Goal: Transaction & Acquisition: Purchase product/service

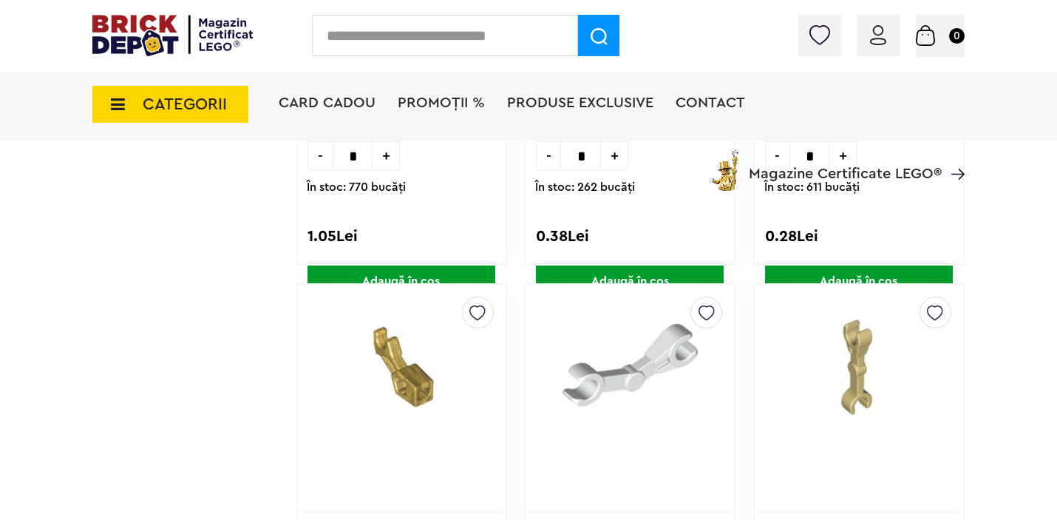
scroll to position [4550, 0]
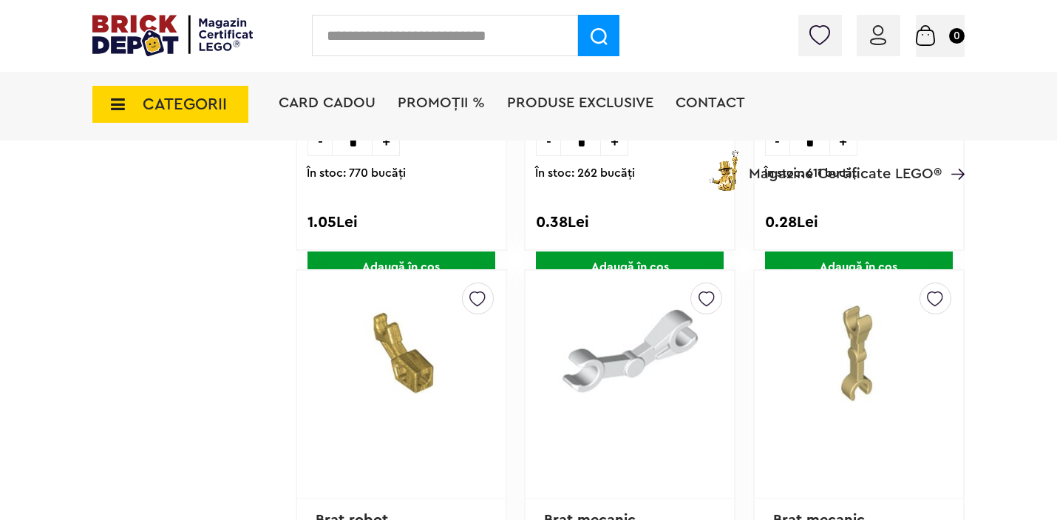
click at [874, 36] on img at bounding box center [878, 35] width 16 height 20
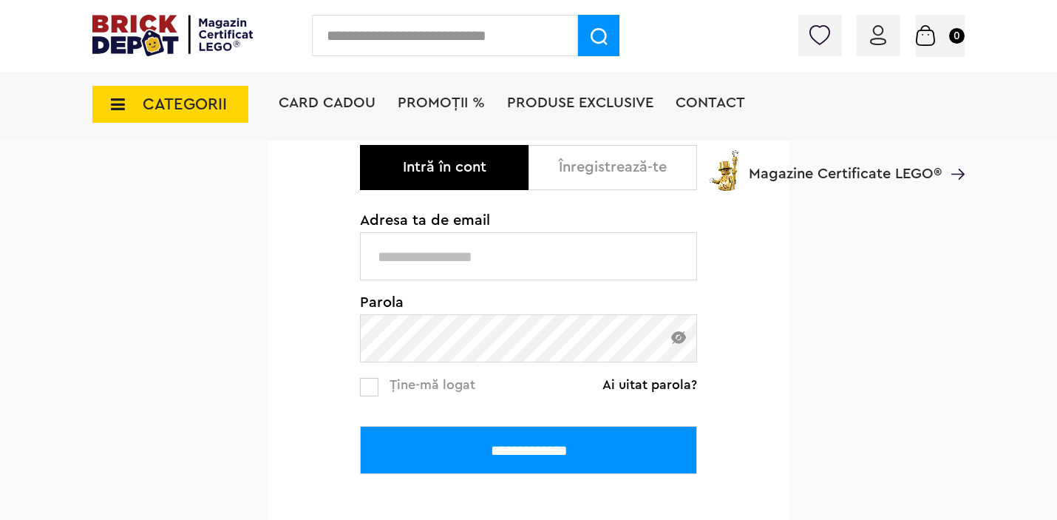
scroll to position [189, 0]
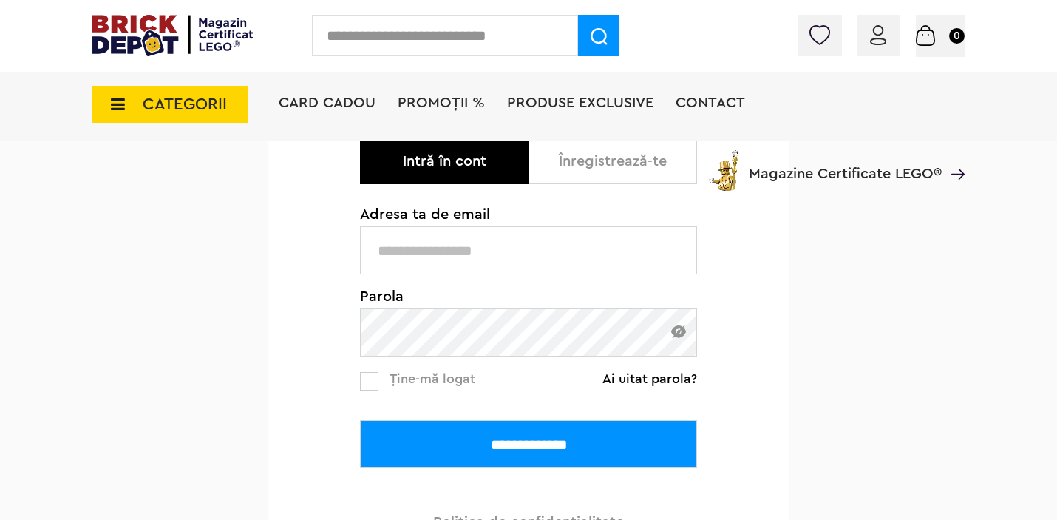
type input "**********"
click at [511, 431] on input "**********" at bounding box center [528, 444] width 337 height 48
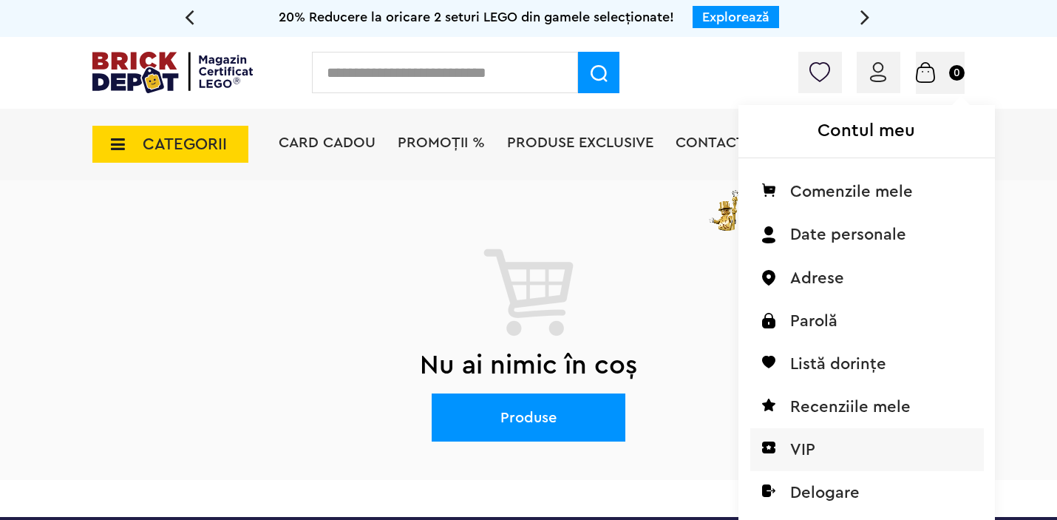
click at [796, 442] on li "VIP" at bounding box center [867, 449] width 234 height 43
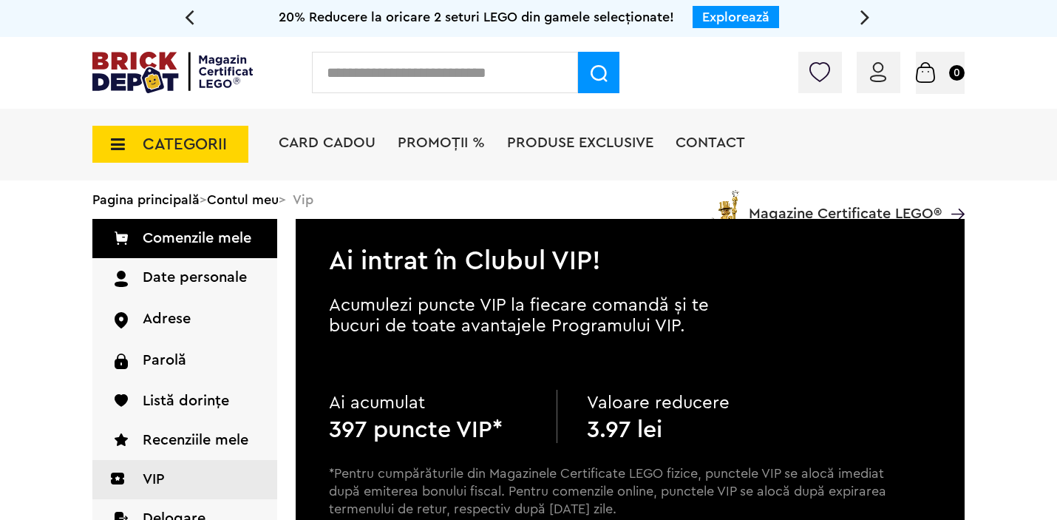
click at [157, 79] on img at bounding box center [172, 72] width 160 height 41
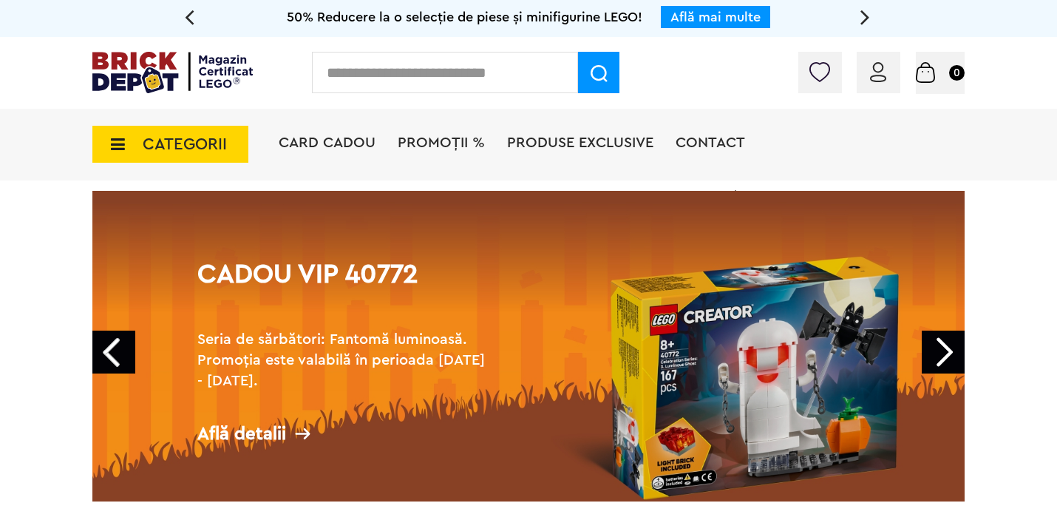
click at [110, 142] on icon at bounding box center [113, 144] width 23 height 16
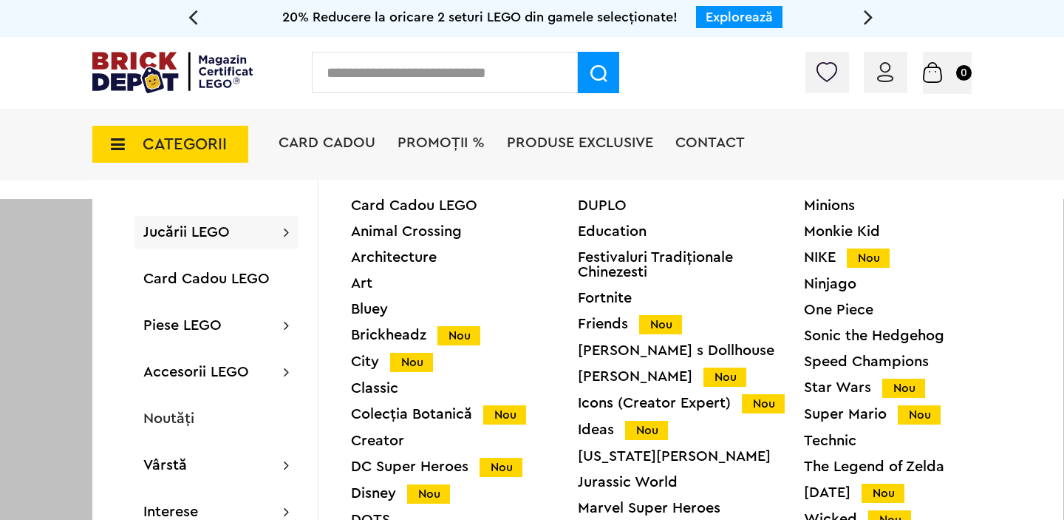
click at [626, 398] on div "Icons (Creator Expert) Nou" at bounding box center [691, 403] width 227 height 16
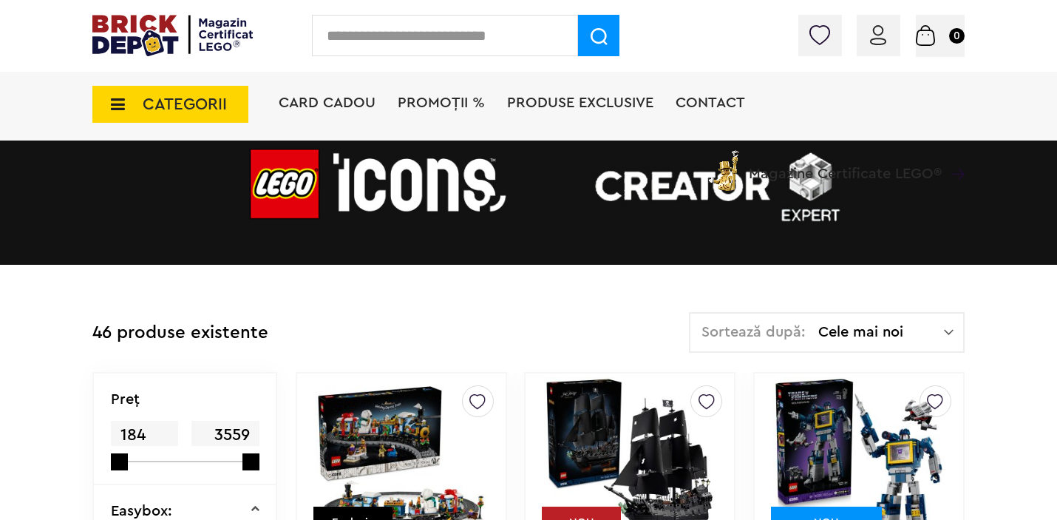
scroll to position [102, 0]
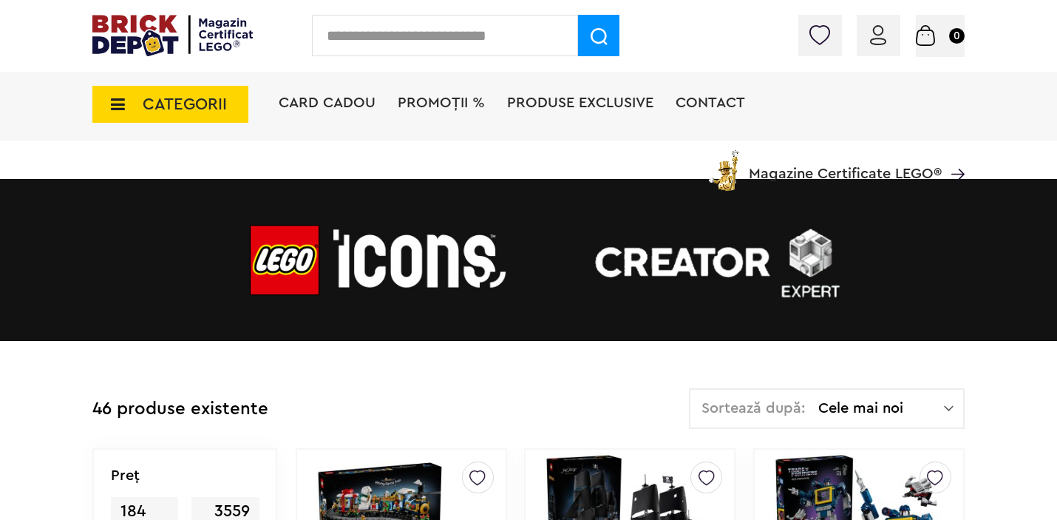
click at [228, 115] on span "CATEGORII" at bounding box center [170, 104] width 156 height 37
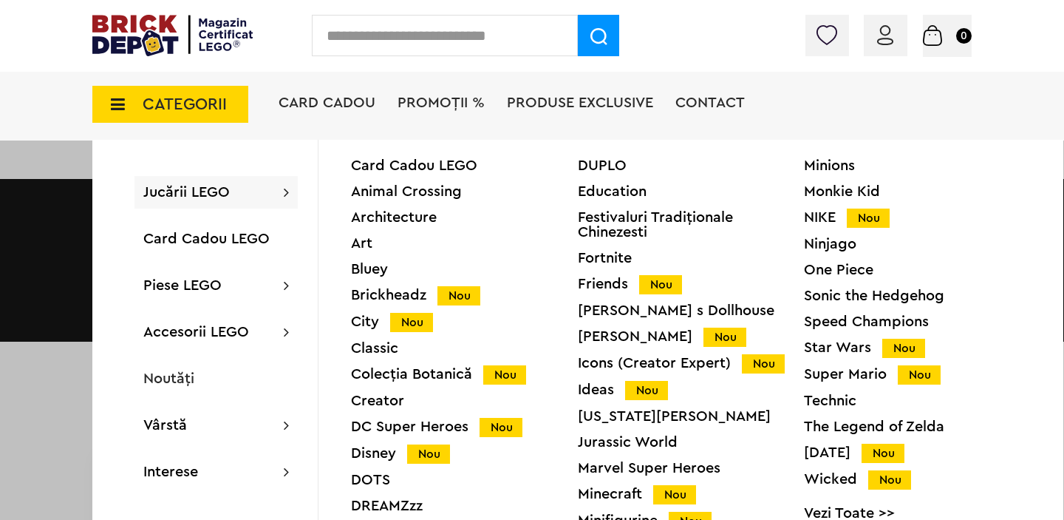
click at [890, 297] on div "Sonic the Hedgehog" at bounding box center [917, 295] width 227 height 15
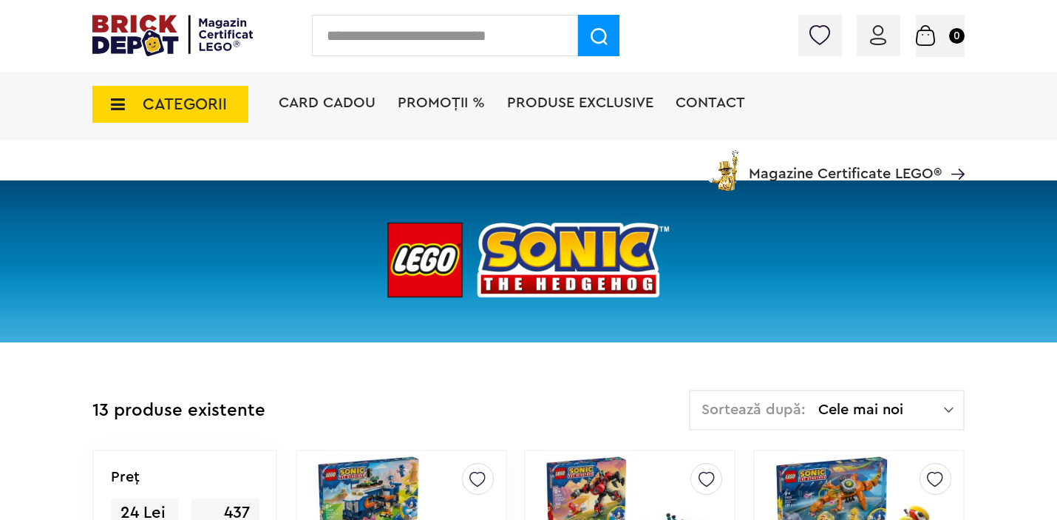
scroll to position [365, 0]
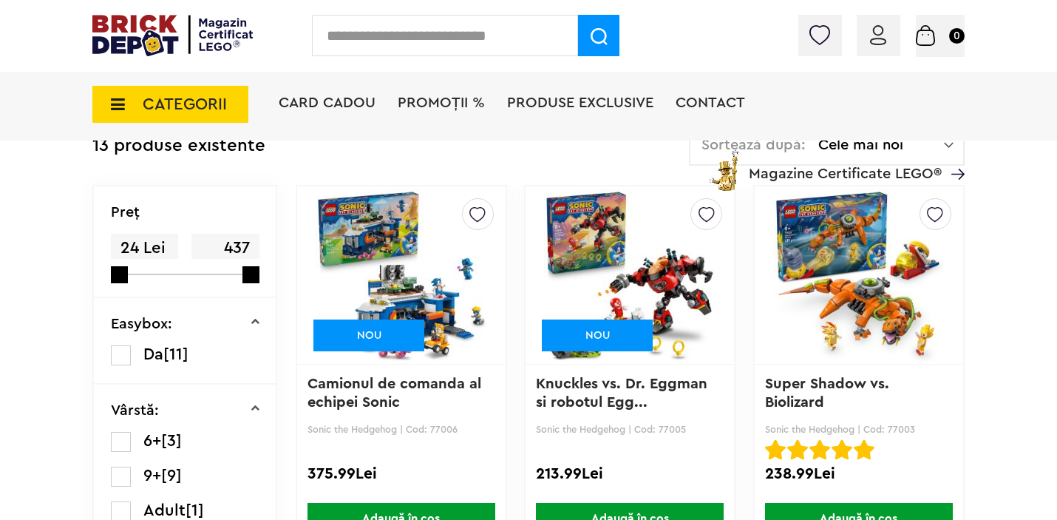
click at [118, 100] on icon at bounding box center [113, 104] width 23 height 16
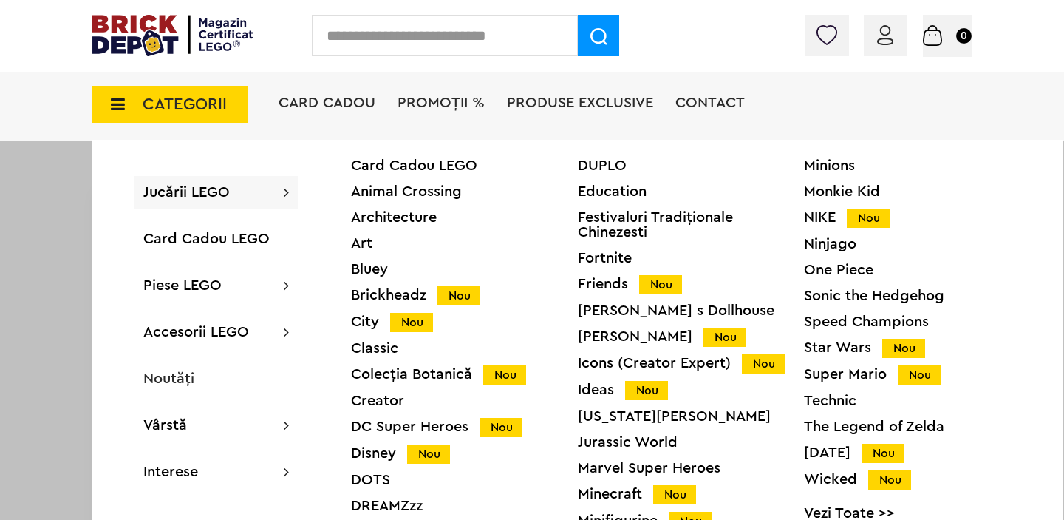
click at [365, 344] on div "Classic" at bounding box center [464, 348] width 227 height 15
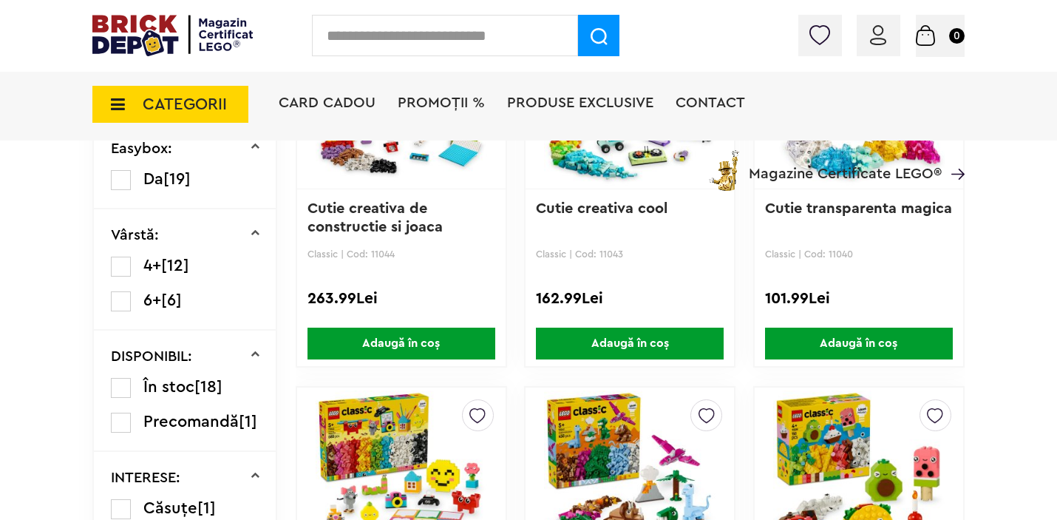
scroll to position [564, 0]
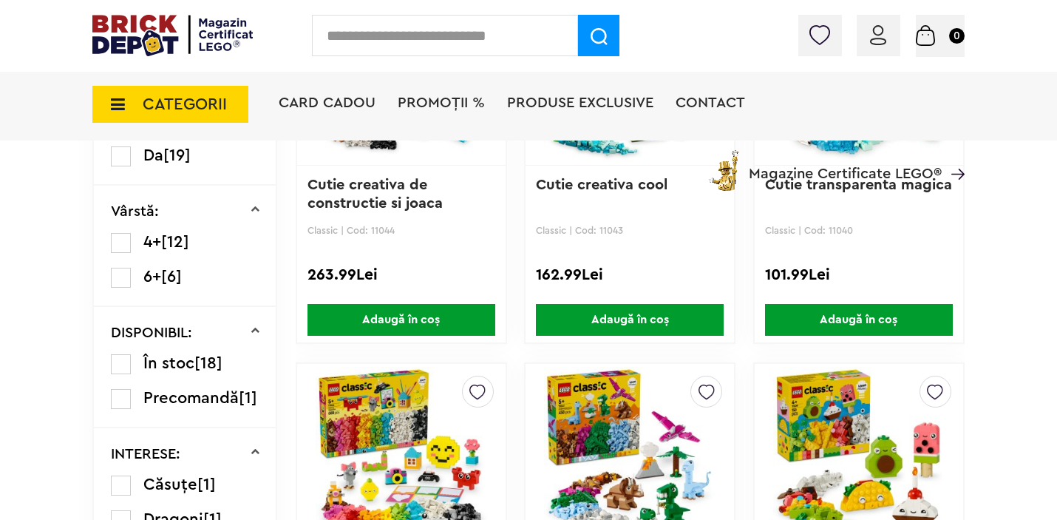
click at [114, 106] on icon at bounding box center [113, 104] width 23 height 16
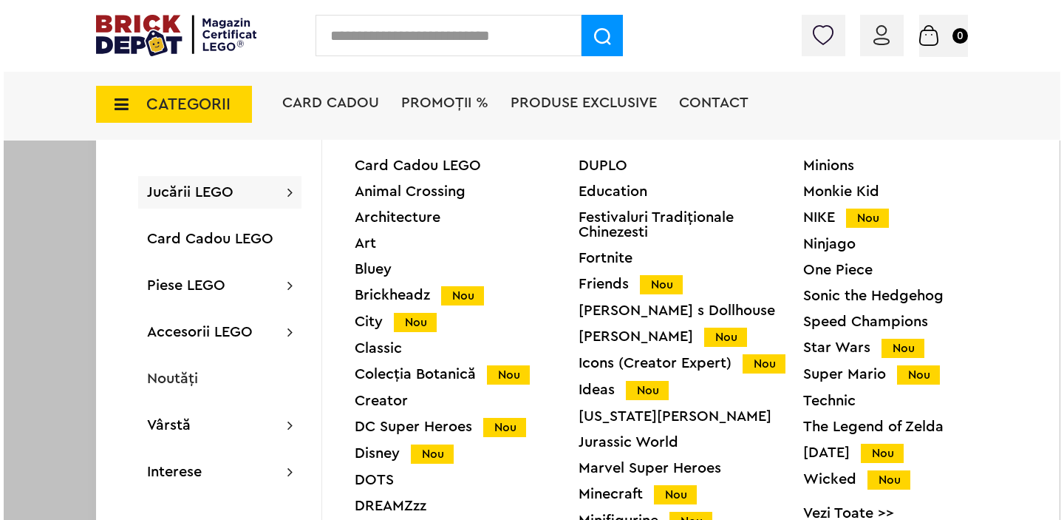
scroll to position [565, 0]
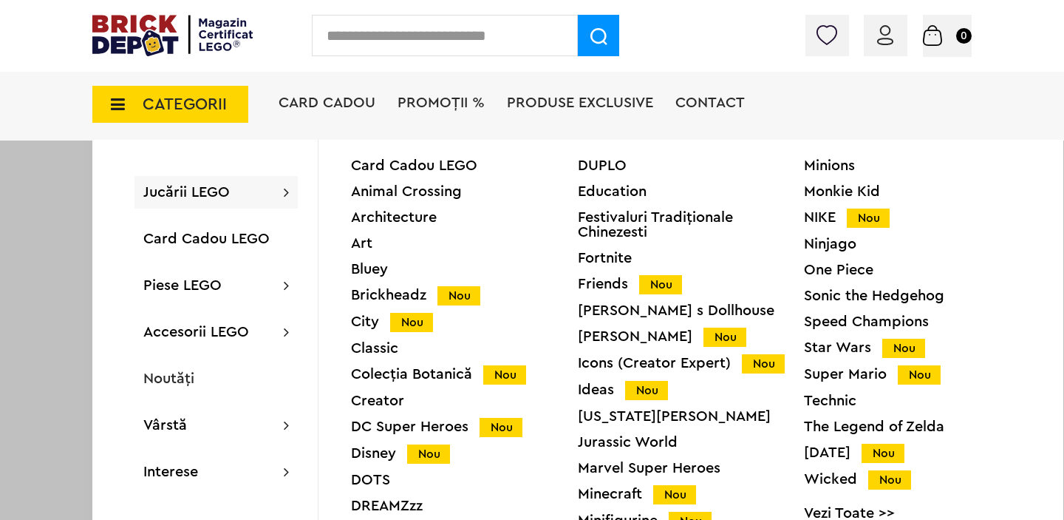
click at [420, 194] on div "Animal Crossing" at bounding box center [464, 191] width 227 height 15
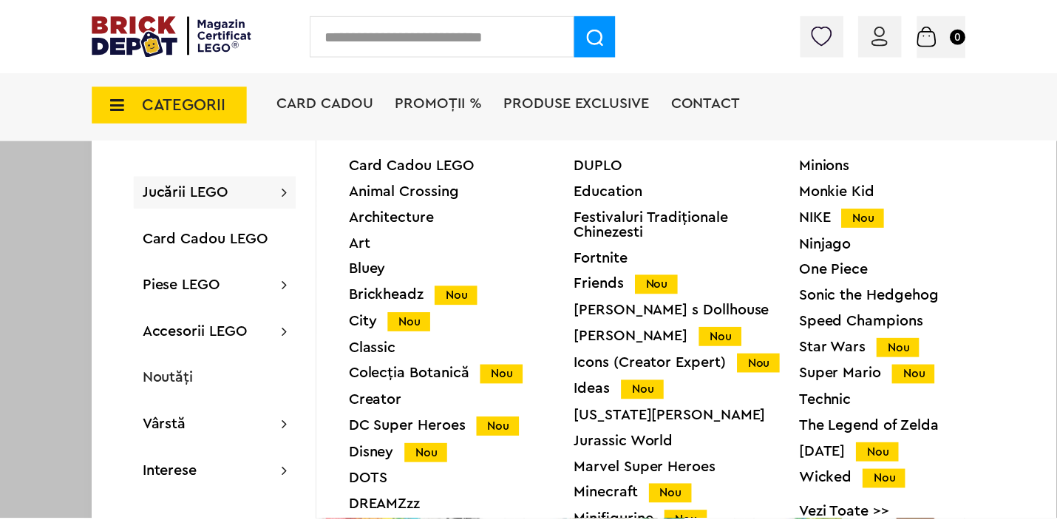
scroll to position [564, 0]
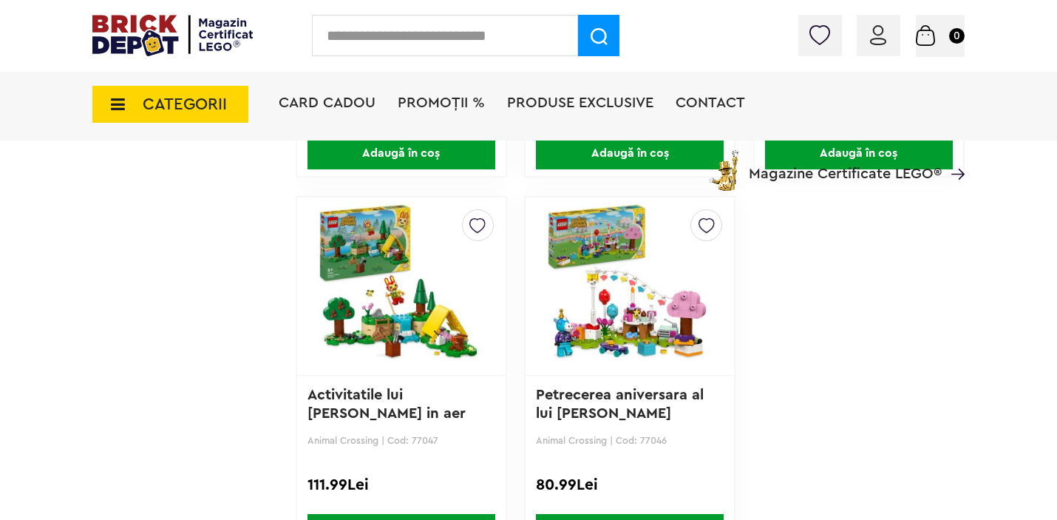
scroll to position [1867, 0]
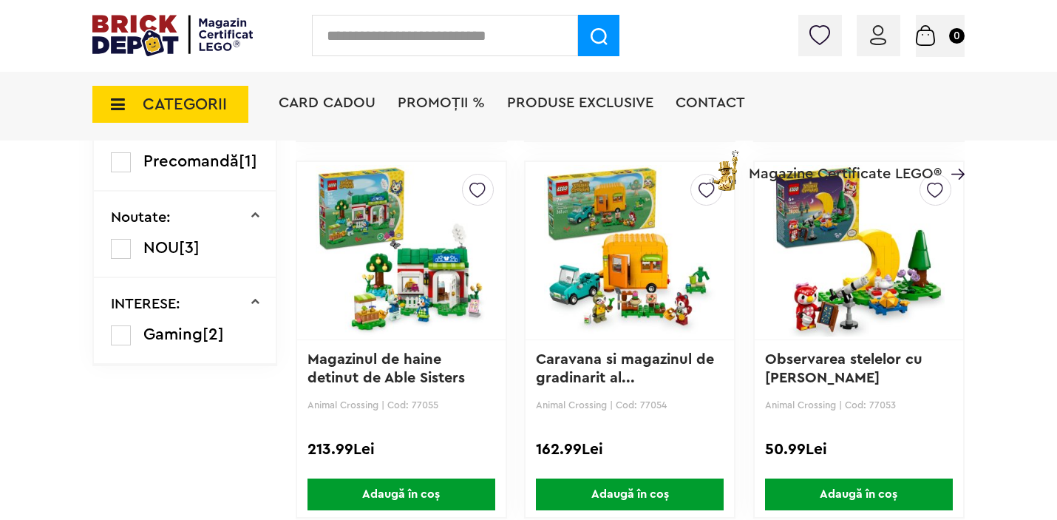
click at [219, 94] on span "CATEGORII" at bounding box center [170, 104] width 156 height 37
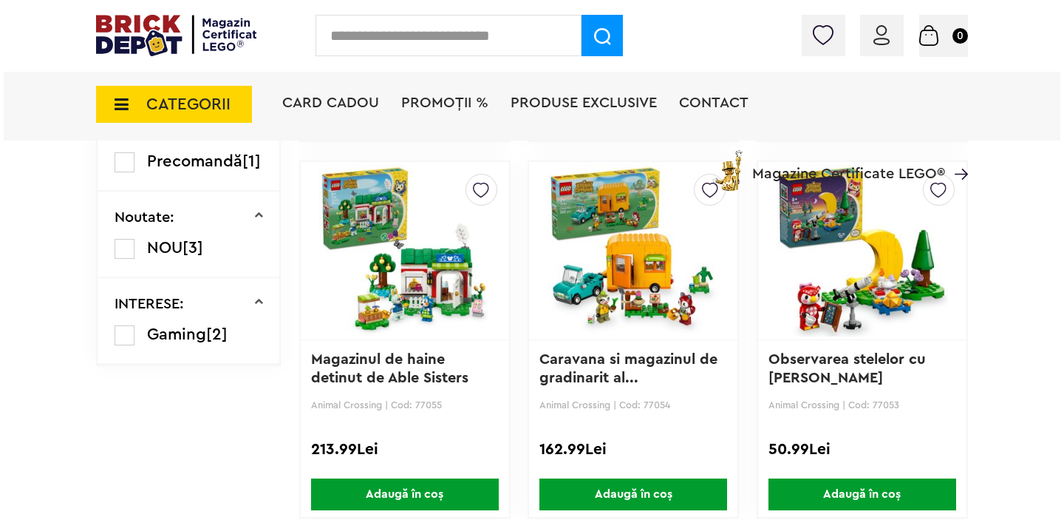
scroll to position [767, 0]
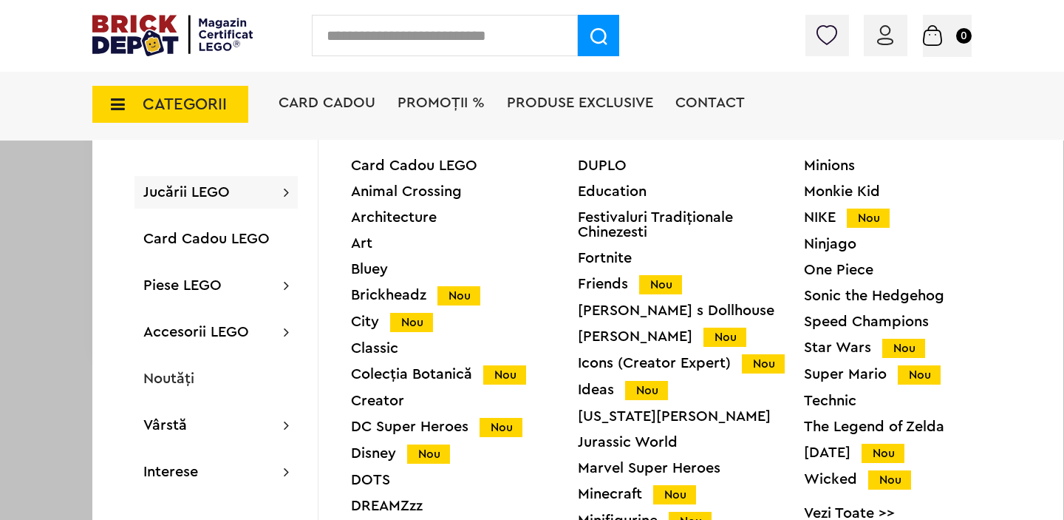
click at [259, 195] on div "Jucării LEGO Card Cadou LEGO Animal Crossing Architecture Art Bluey Brickheadz …" at bounding box center [215, 192] width 163 height 33
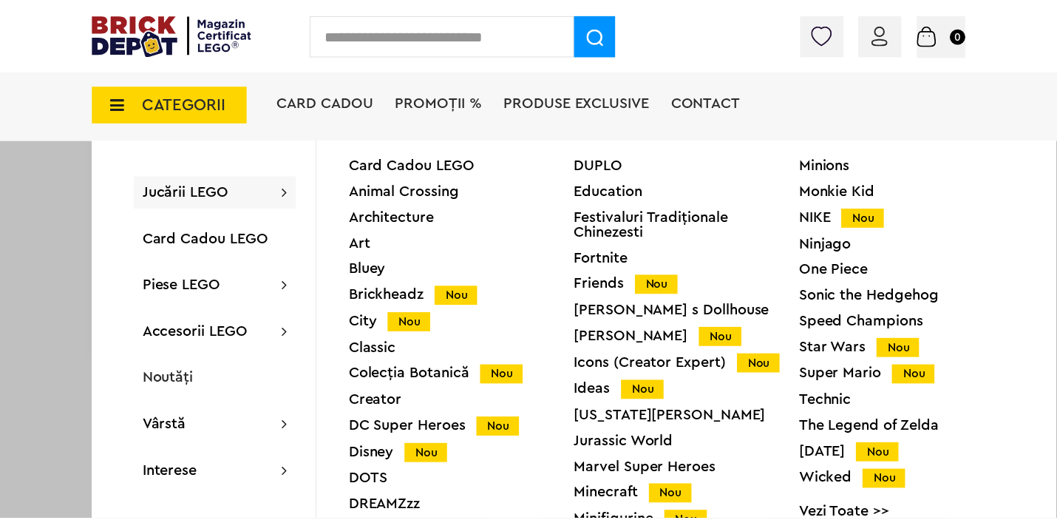
scroll to position [766, 0]
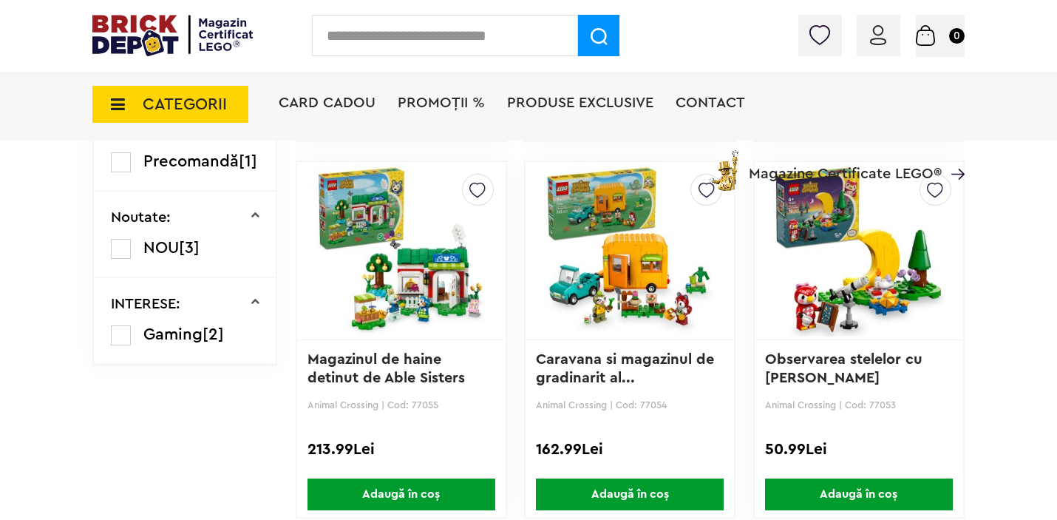
click at [213, 100] on span "CATEGORII" at bounding box center [185, 104] width 84 height 16
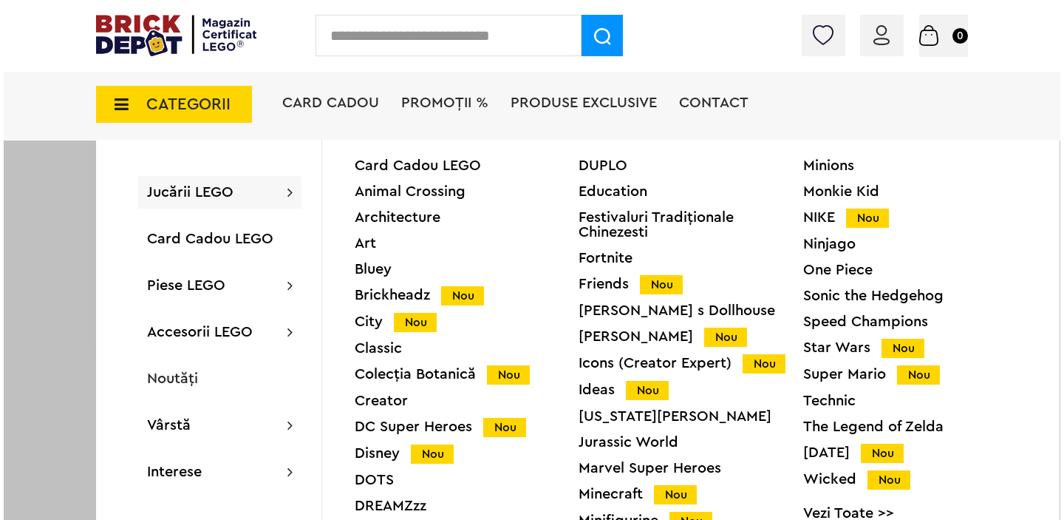
scroll to position [767, 0]
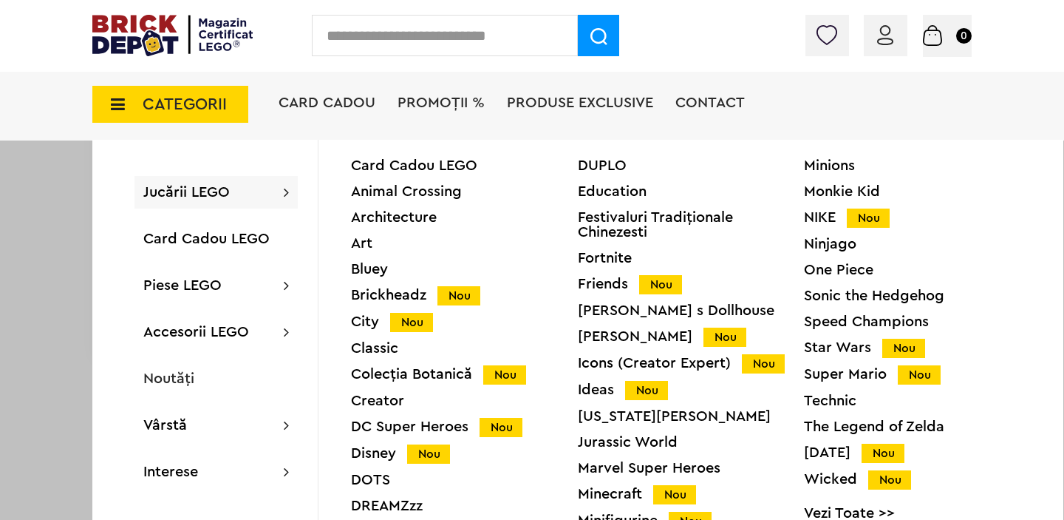
click at [821, 506] on link "Vezi Toate >>" at bounding box center [917, 512] width 227 height 15
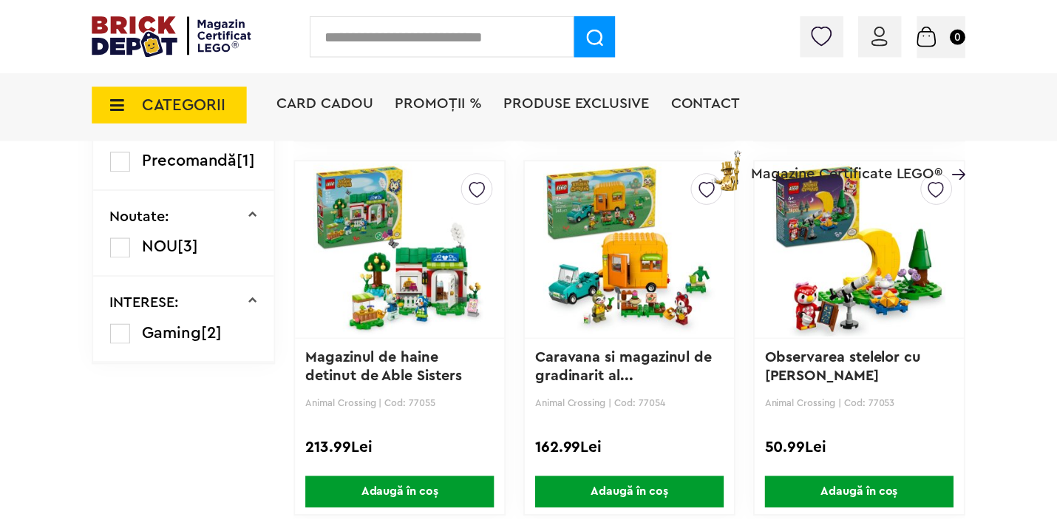
scroll to position [766, 0]
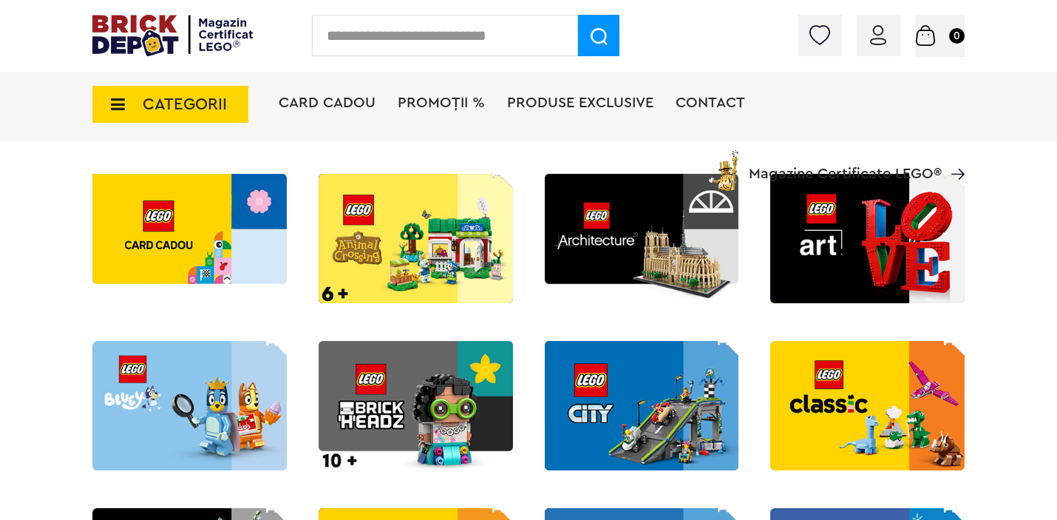
scroll to position [446, 0]
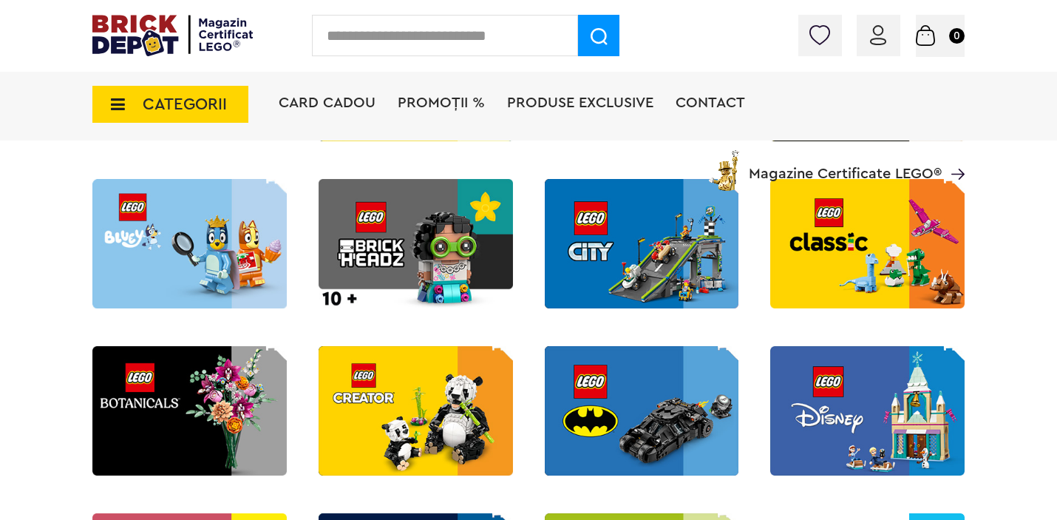
click at [204, 107] on span "CATEGORII" at bounding box center [185, 104] width 84 height 16
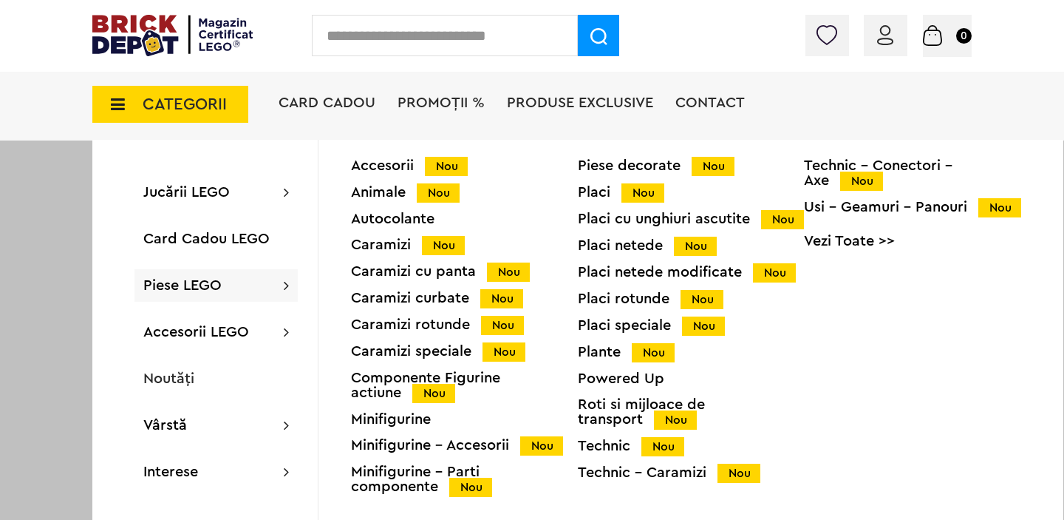
click at [403, 417] on div "Minifigurine" at bounding box center [464, 419] width 227 height 15
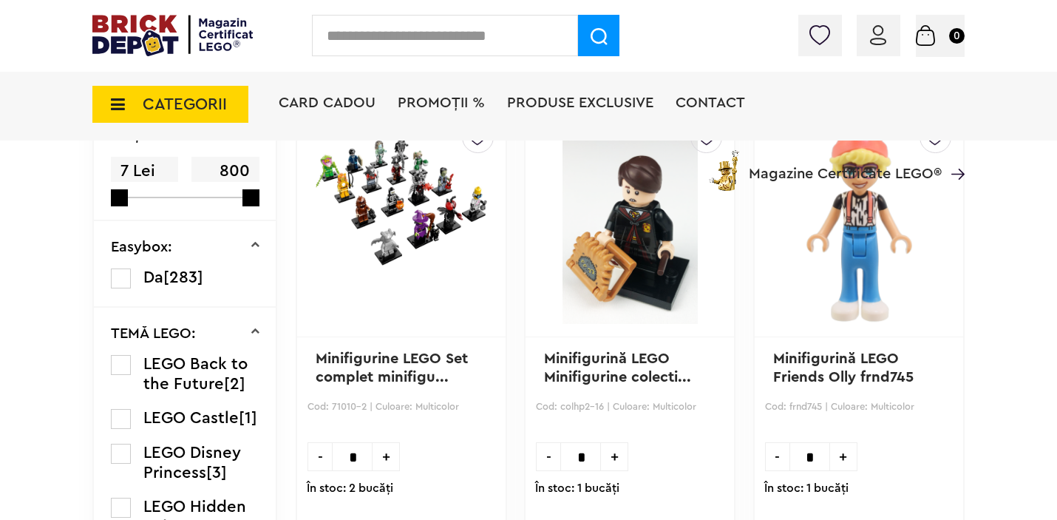
scroll to position [440, 0]
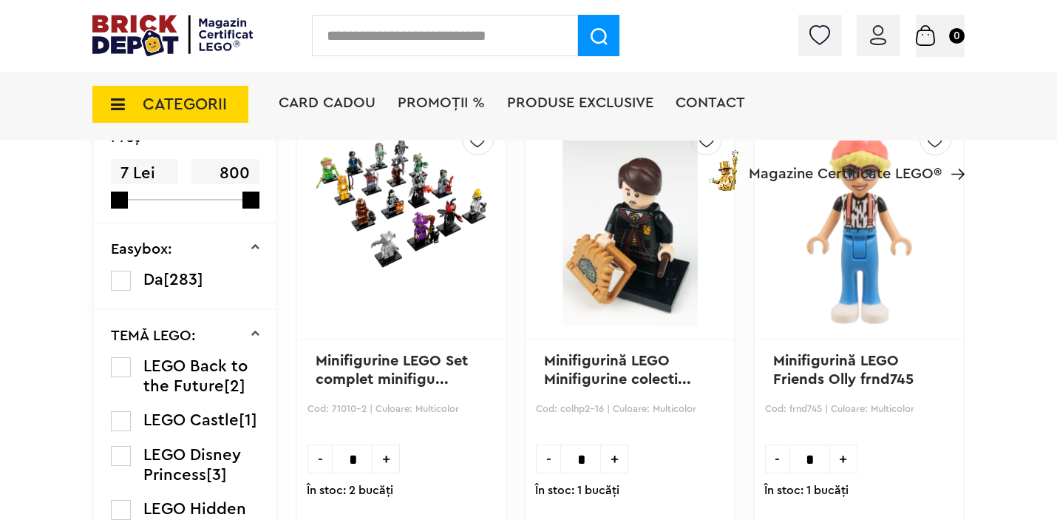
click at [117, 99] on icon at bounding box center [113, 104] width 23 height 16
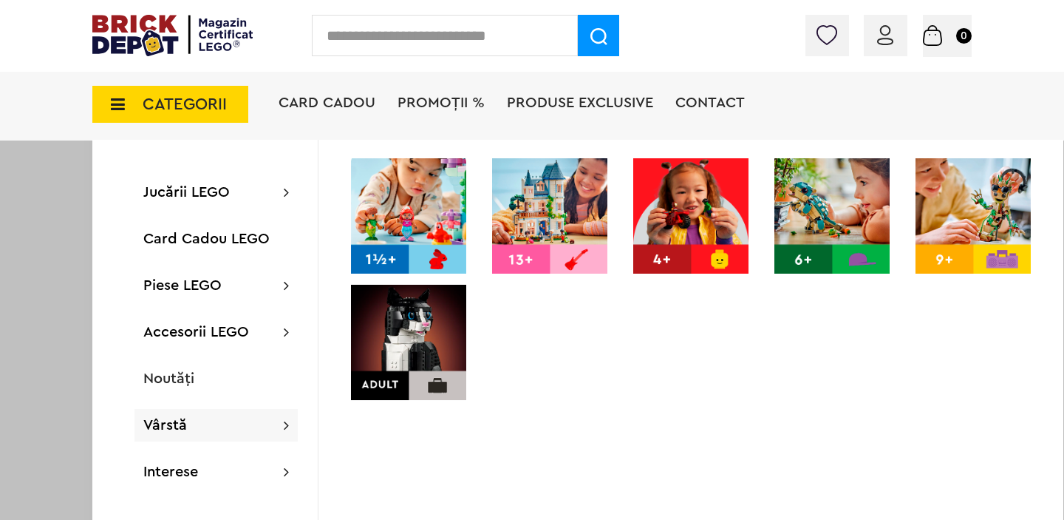
click at [669, 221] on img at bounding box center [690, 215] width 115 height 115
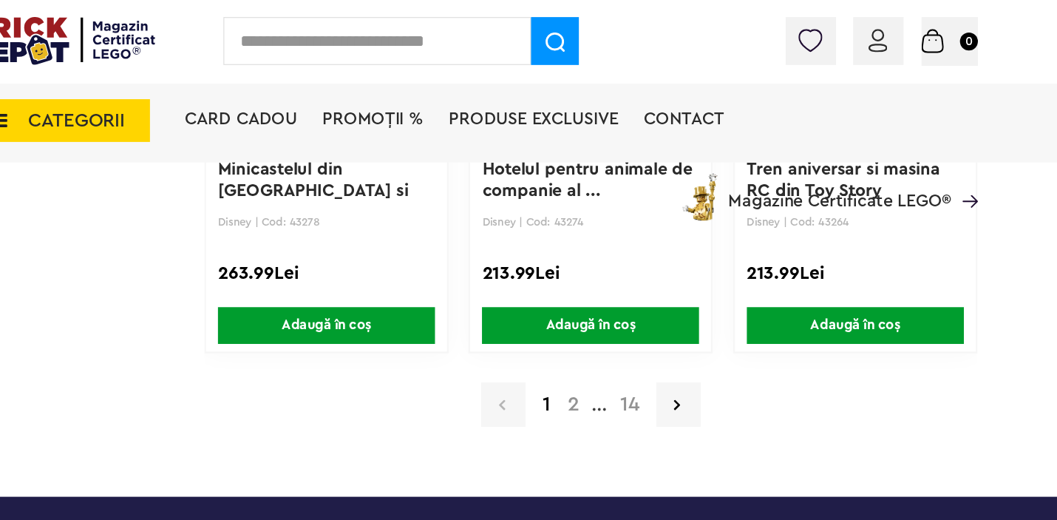
scroll to position [2522, 0]
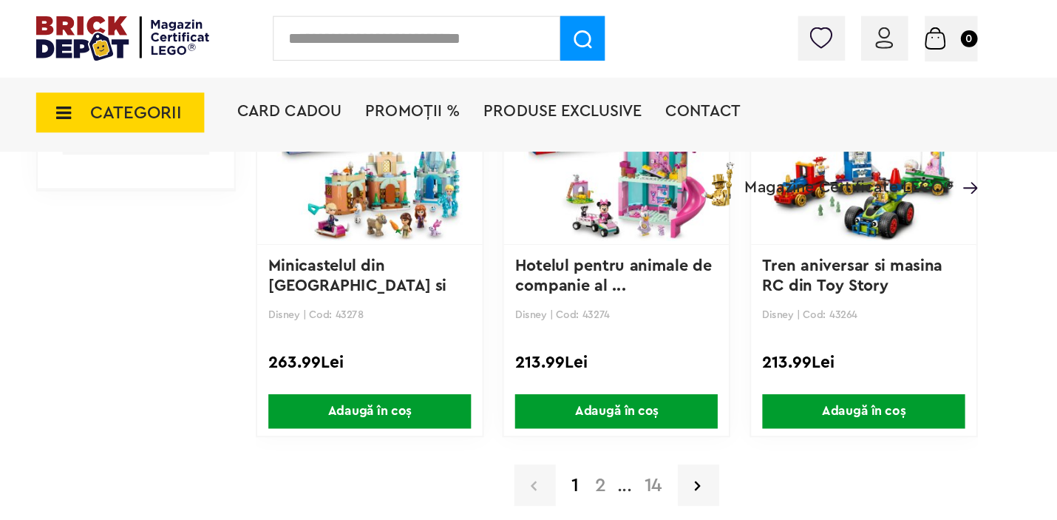
click at [610, 444] on a=4%2B&order=1&page=2"] "2" at bounding box center [614, 449] width 25 height 18
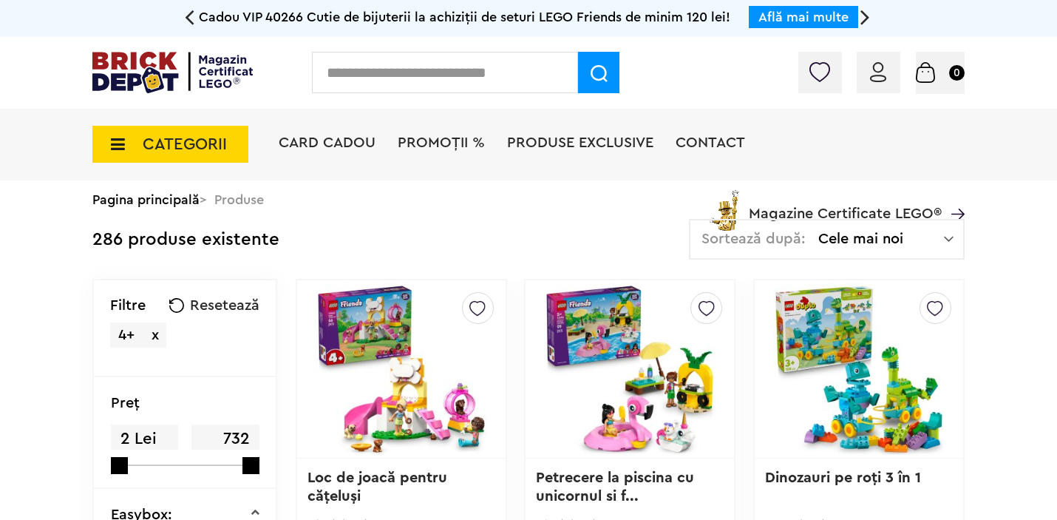
click at [816, 254] on div "Sortează după: Cele mai noi Cele mai noi Cele mai vechi Cele mai ieftine Cele m…" at bounding box center [827, 239] width 276 height 41
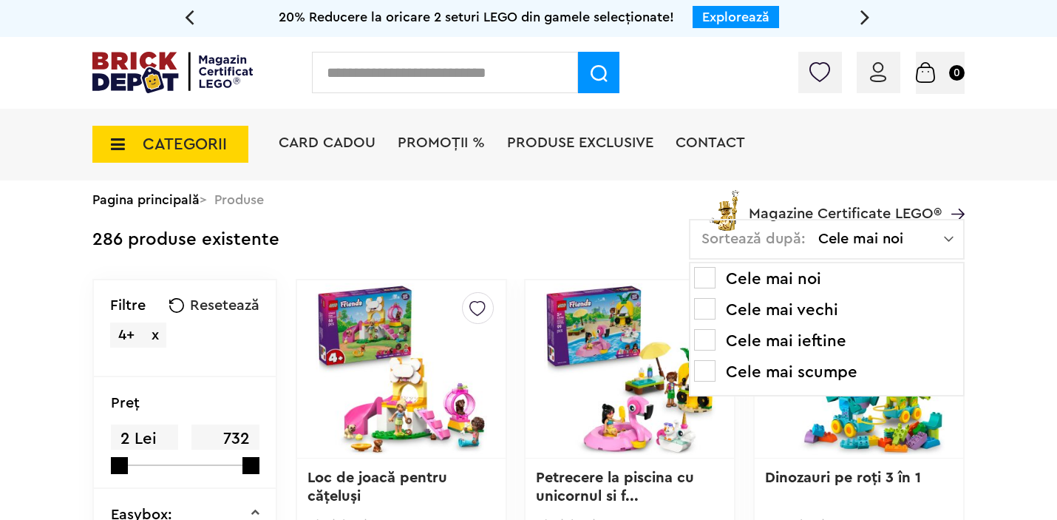
click at [811, 342] on li "Cele mai ieftine" at bounding box center [826, 341] width 265 height 24
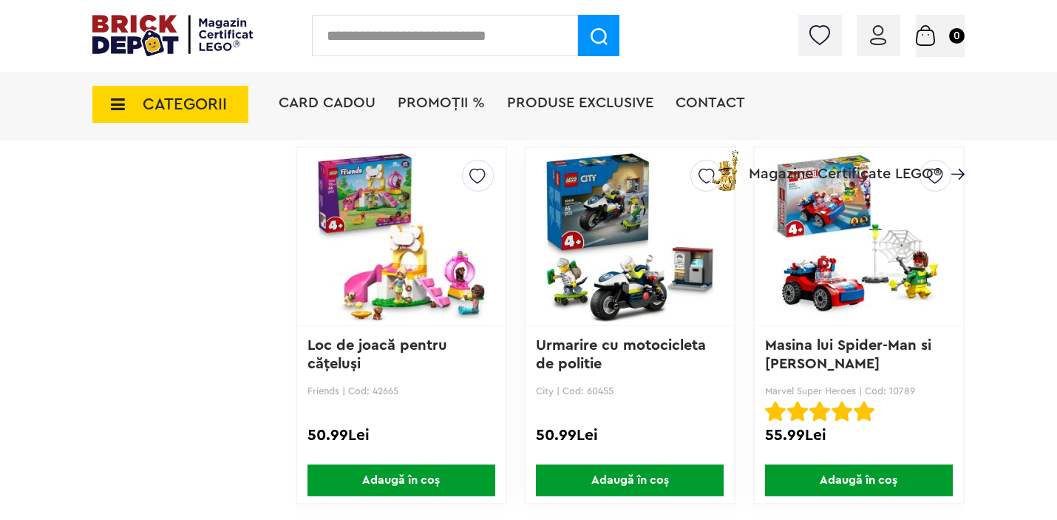
scroll to position [2461, 0]
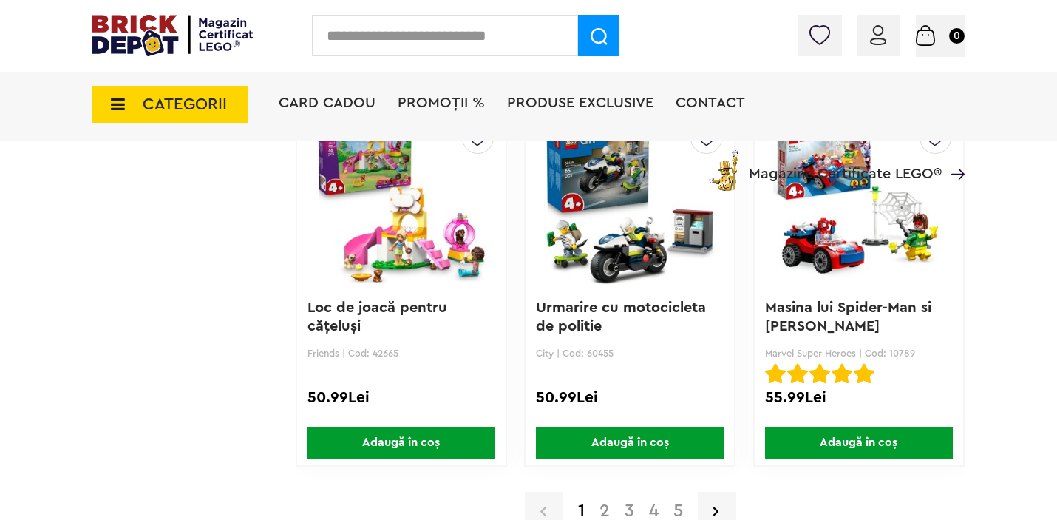
click at [602, 507] on a=4%2B&order=3&page=2&small=3"] "2" at bounding box center [604, 511] width 25 height 18
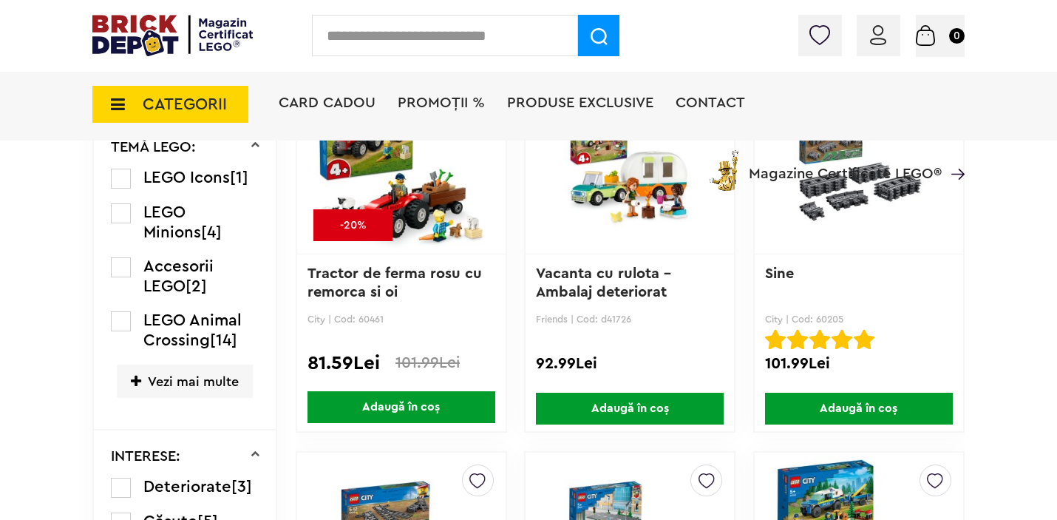
scroll to position [981, 0]
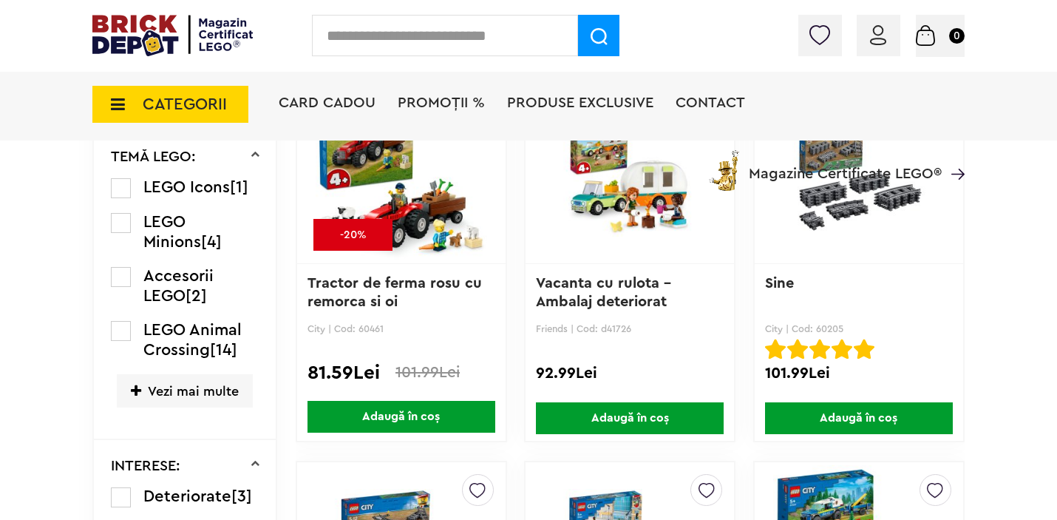
click at [429, 197] on img at bounding box center [401, 174] width 171 height 207
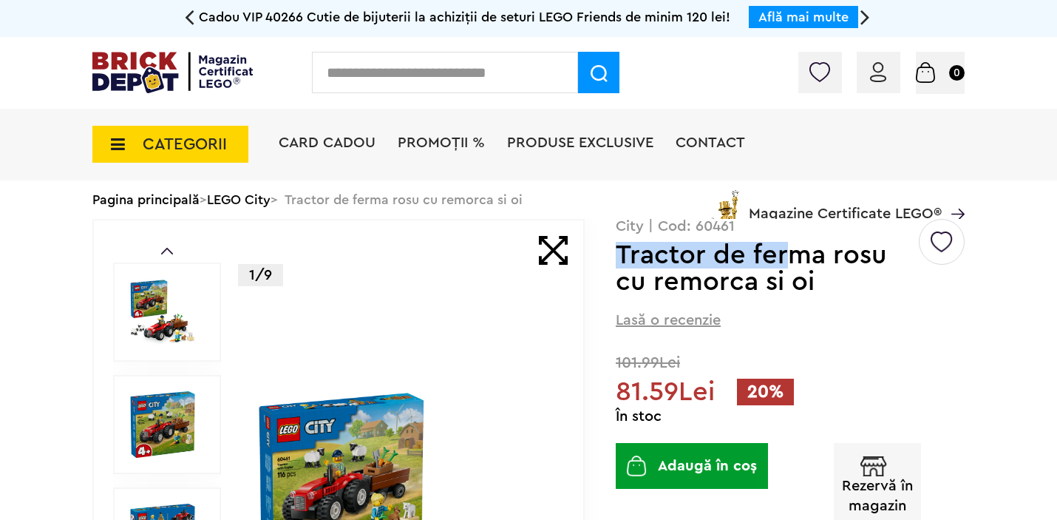
drag, startPoint x: 621, startPoint y: 258, endPoint x: 791, endPoint y: 259, distance: 170.7
click at [791, 259] on h1 "Tractor de ferma rosu cu remorca si oi" at bounding box center [766, 268] width 301 height 53
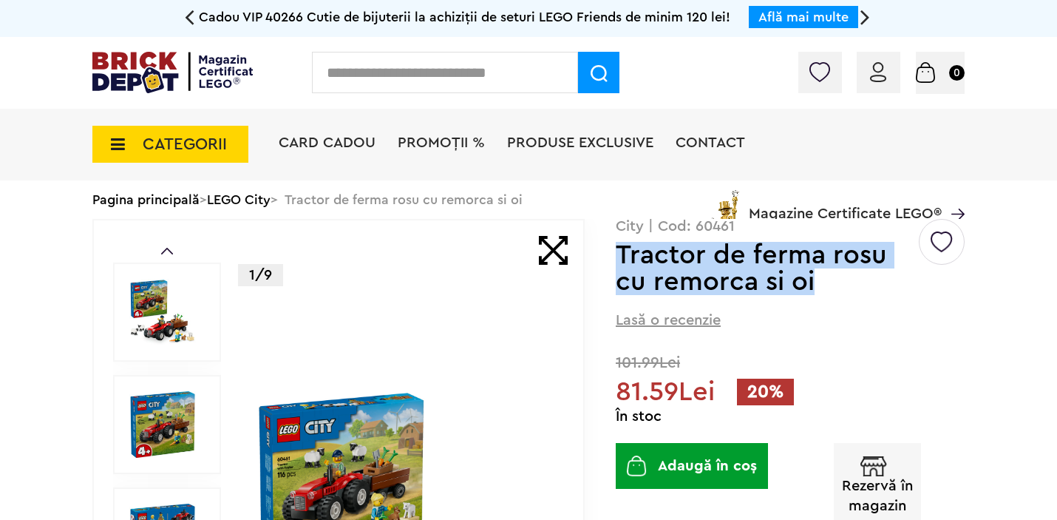
drag, startPoint x: 819, startPoint y: 274, endPoint x: 619, endPoint y: 256, distance: 200.4
click at [619, 256] on h1 "Tractor de ferma rosu cu remorca si oi" at bounding box center [766, 268] width 301 height 53
copy h1 "Tractor de ferma rosu cu remorca si oi"
